Goal: Task Accomplishment & Management: Manage account settings

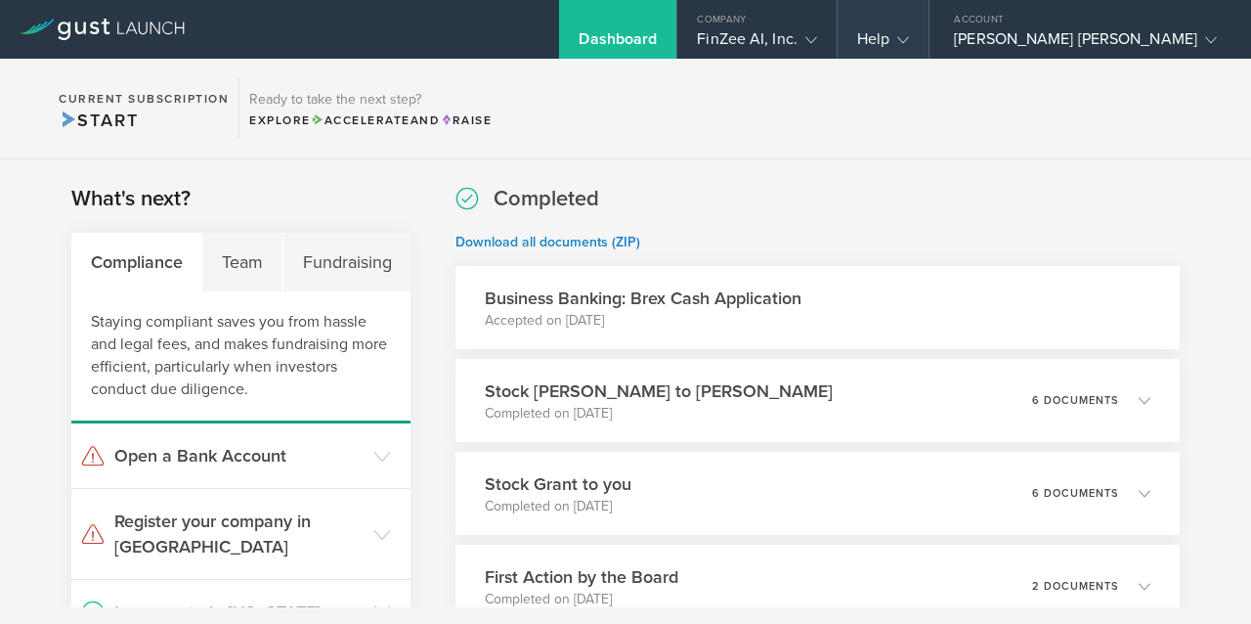
click at [909, 43] on gust-icon at bounding box center [900, 39] width 20 height 20
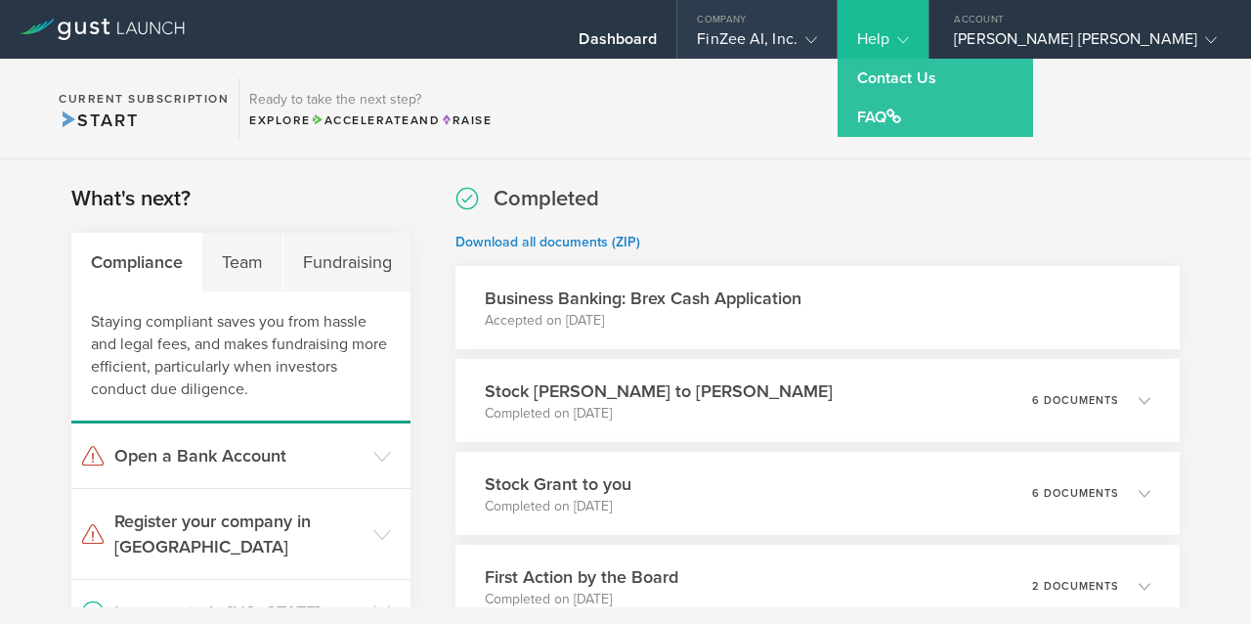
click at [837, 44] on div "FinZee AI, Inc." at bounding box center [757, 43] width 159 height 29
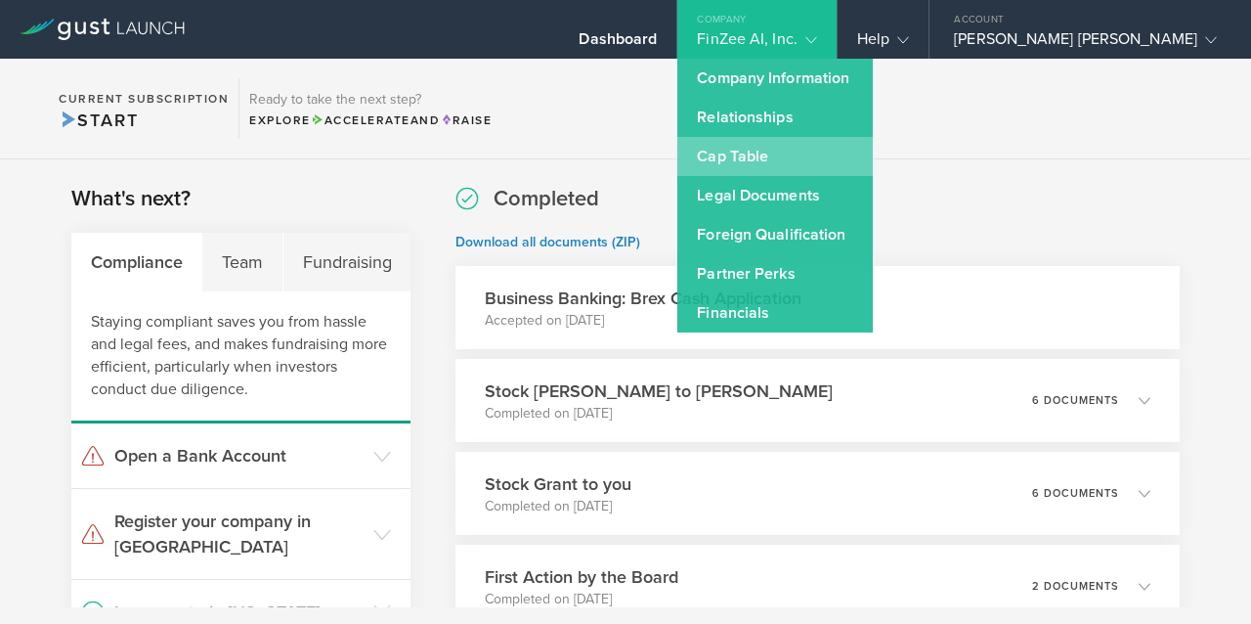
click at [856, 149] on link "Cap Table" at bounding box center [776, 156] width 196 height 39
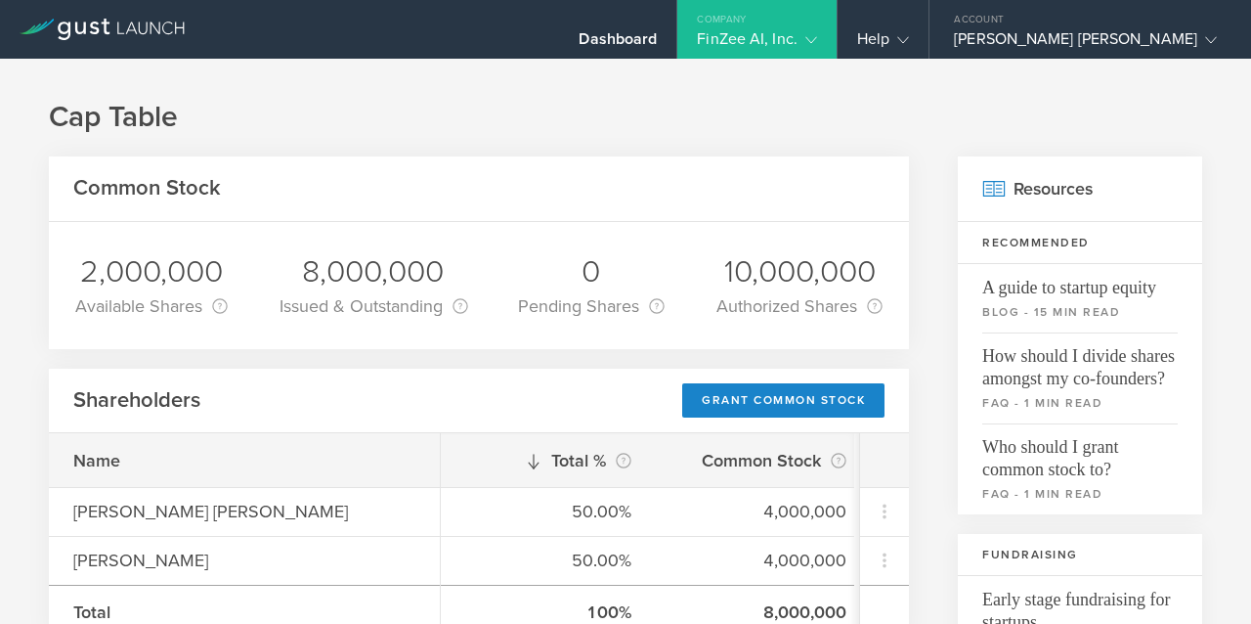
scroll to position [279, 0]
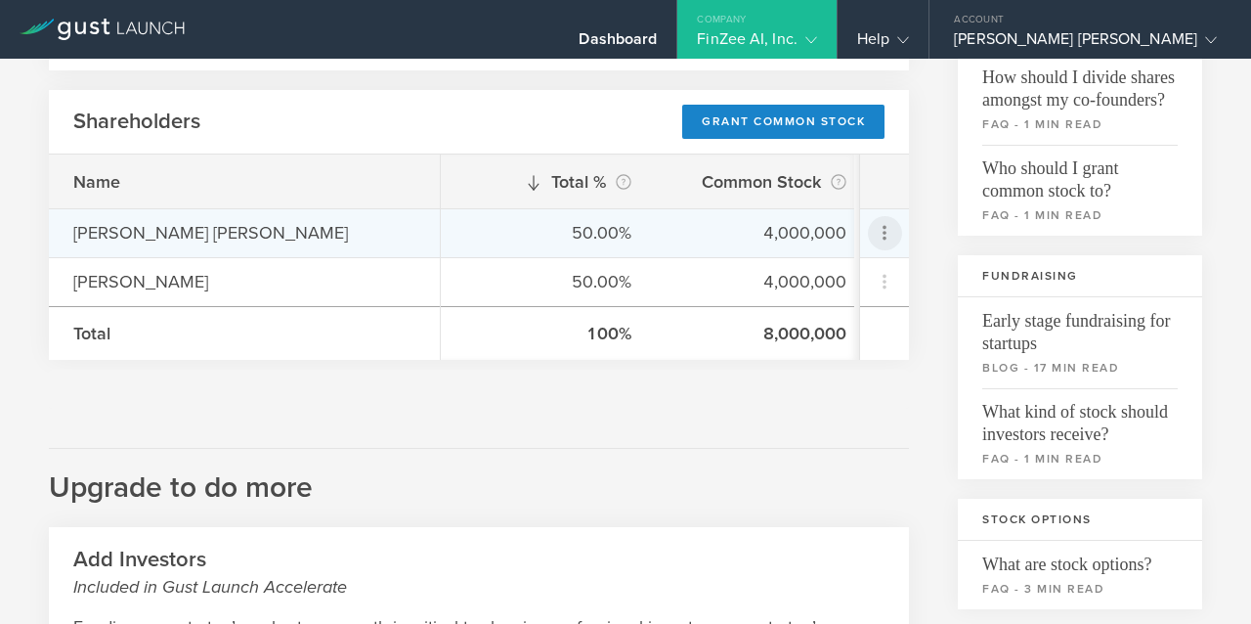
click at [883, 238] on icon at bounding box center [885, 233] width 4 height 15
click at [922, 221] on md-backdrop at bounding box center [625, 312] width 1251 height 624
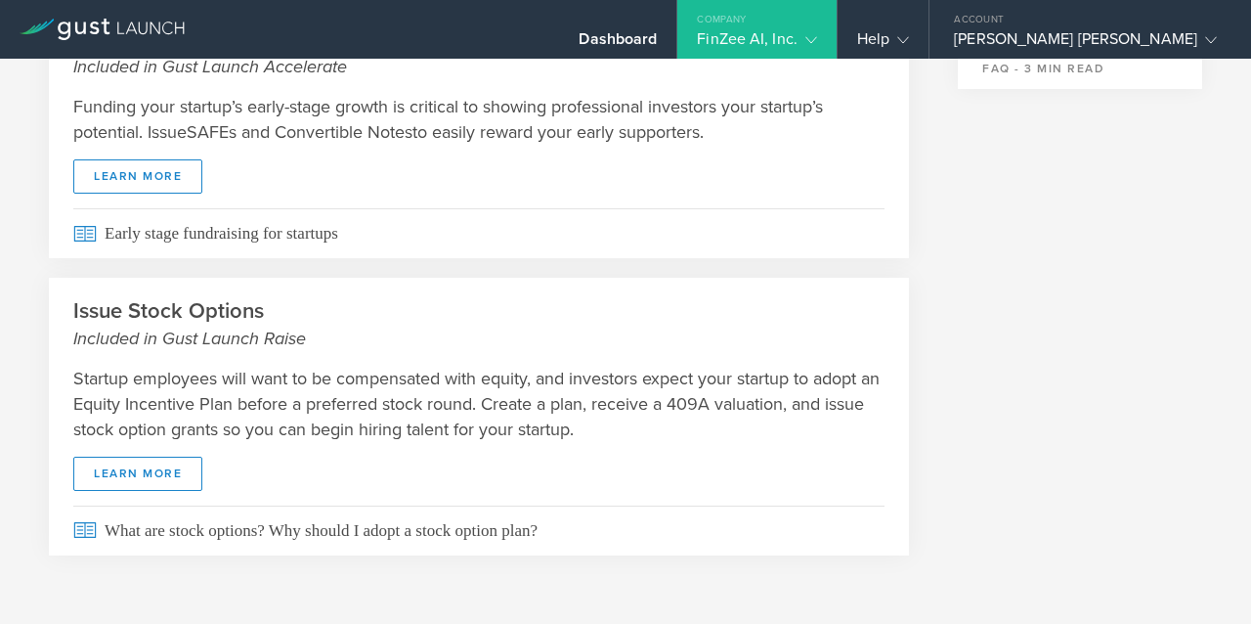
scroll to position [0, 0]
